Goal: Task Accomplishment & Management: Use online tool/utility

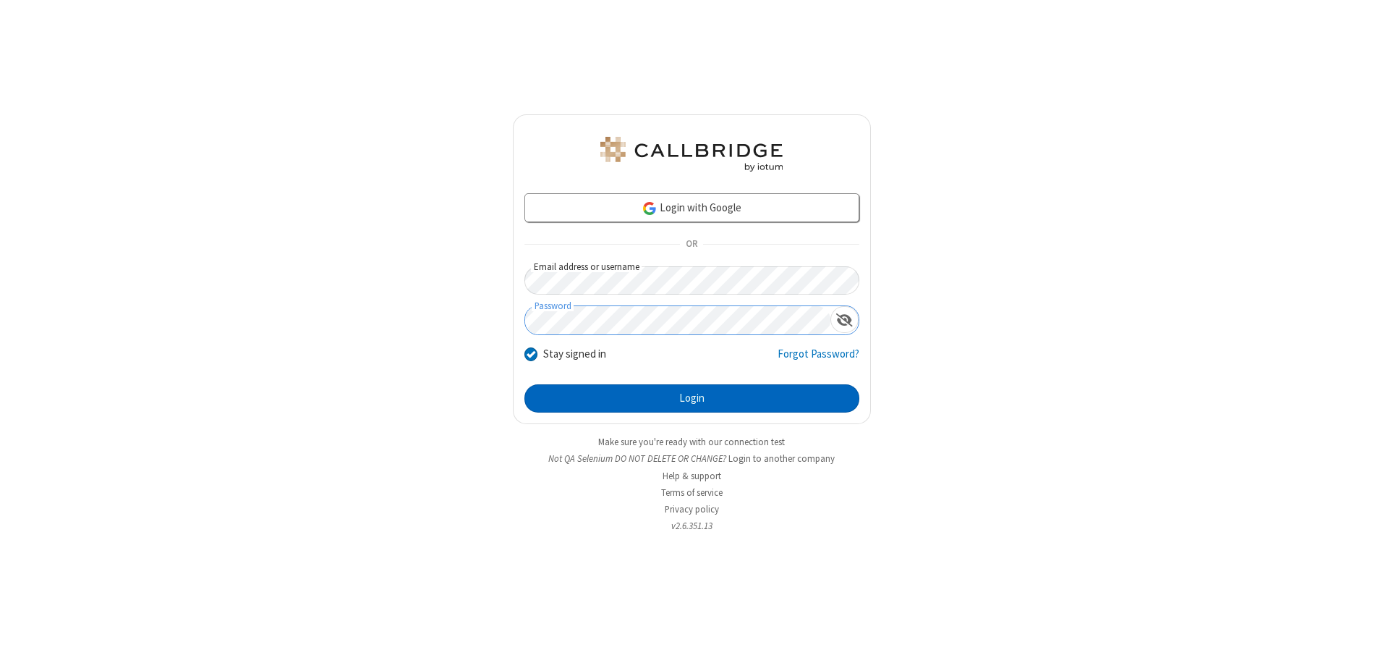
click at [692, 398] on button "Login" at bounding box center [692, 398] width 335 height 29
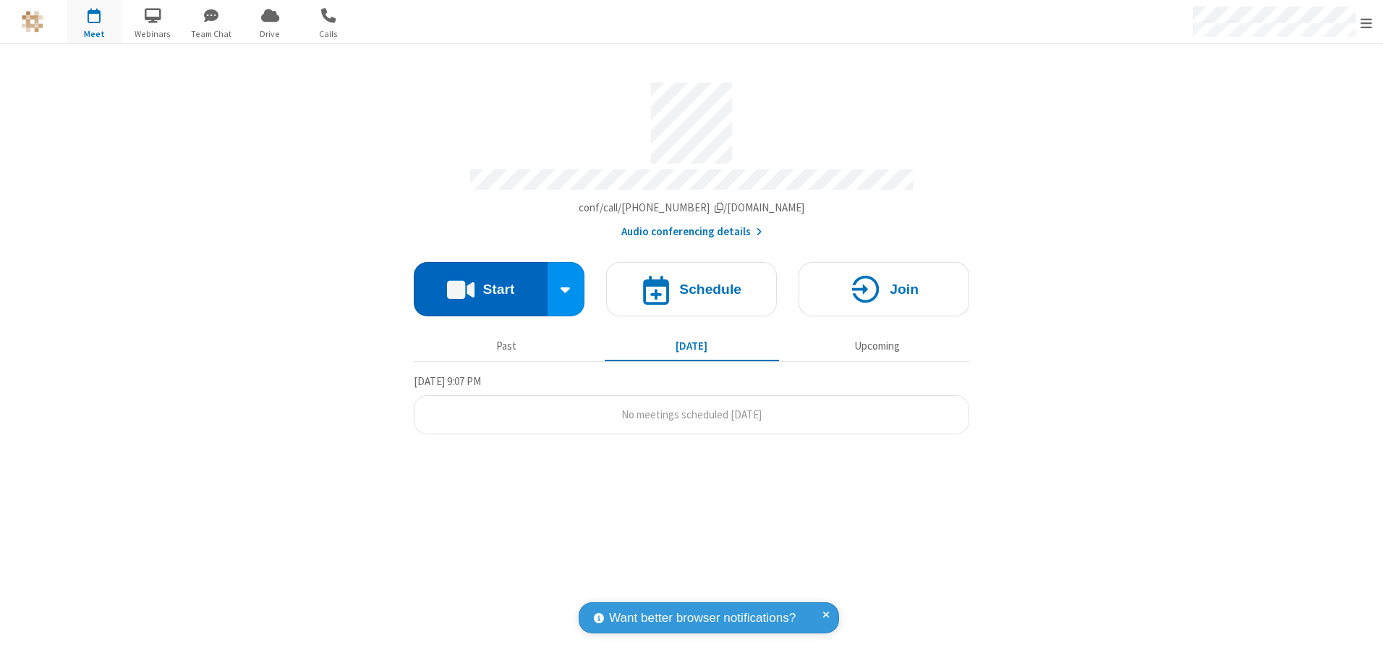
click at [480, 284] on button "Start" at bounding box center [481, 289] width 134 height 54
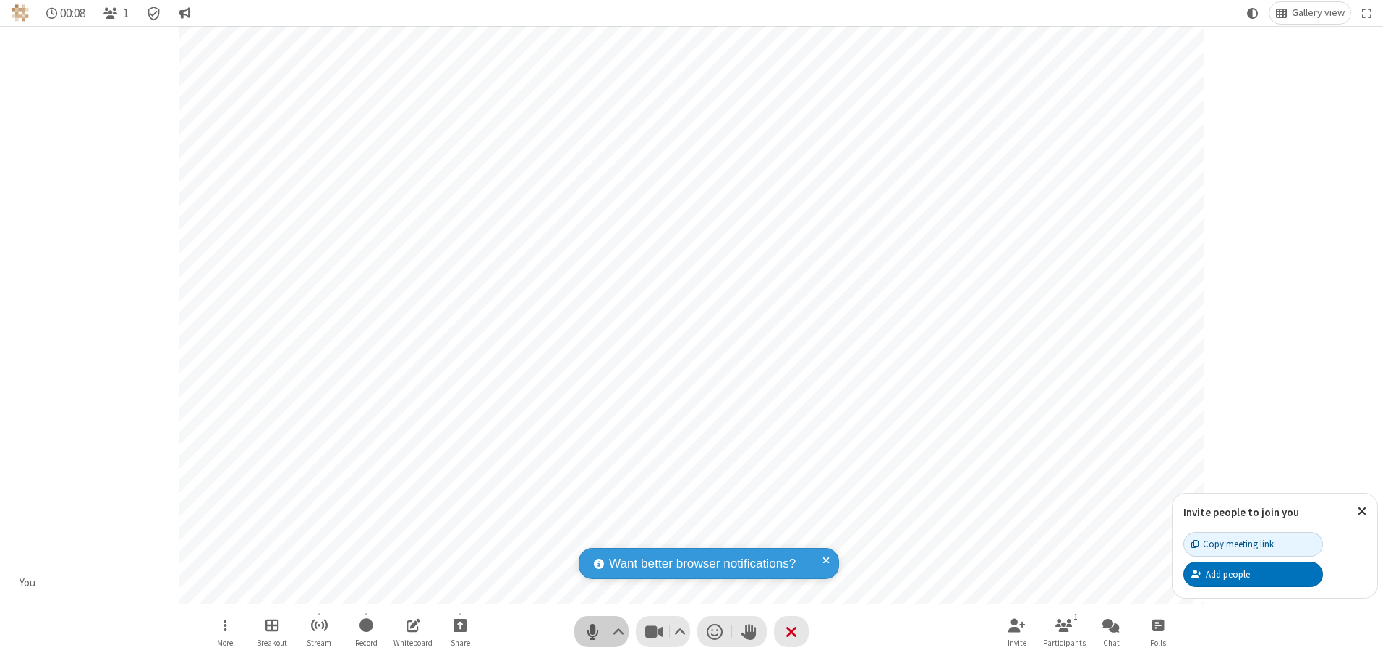
click at [593, 631] on span "Mute (Alt+A)" at bounding box center [593, 631] width 22 height 21
click at [593, 631] on span "Unmute (Alt+A)" at bounding box center [593, 631] width 22 height 21
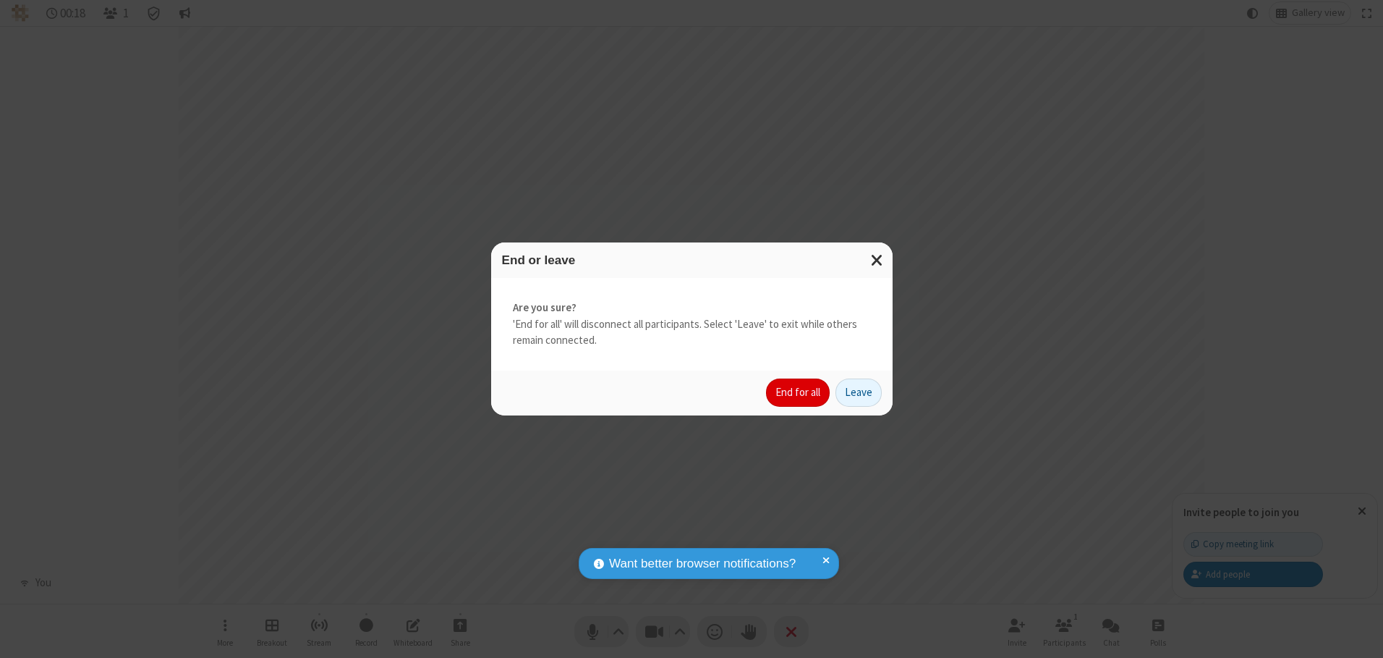
click at [799, 392] on button "End for all" at bounding box center [798, 392] width 64 height 29
